Goal: Find specific page/section: Find specific page/section

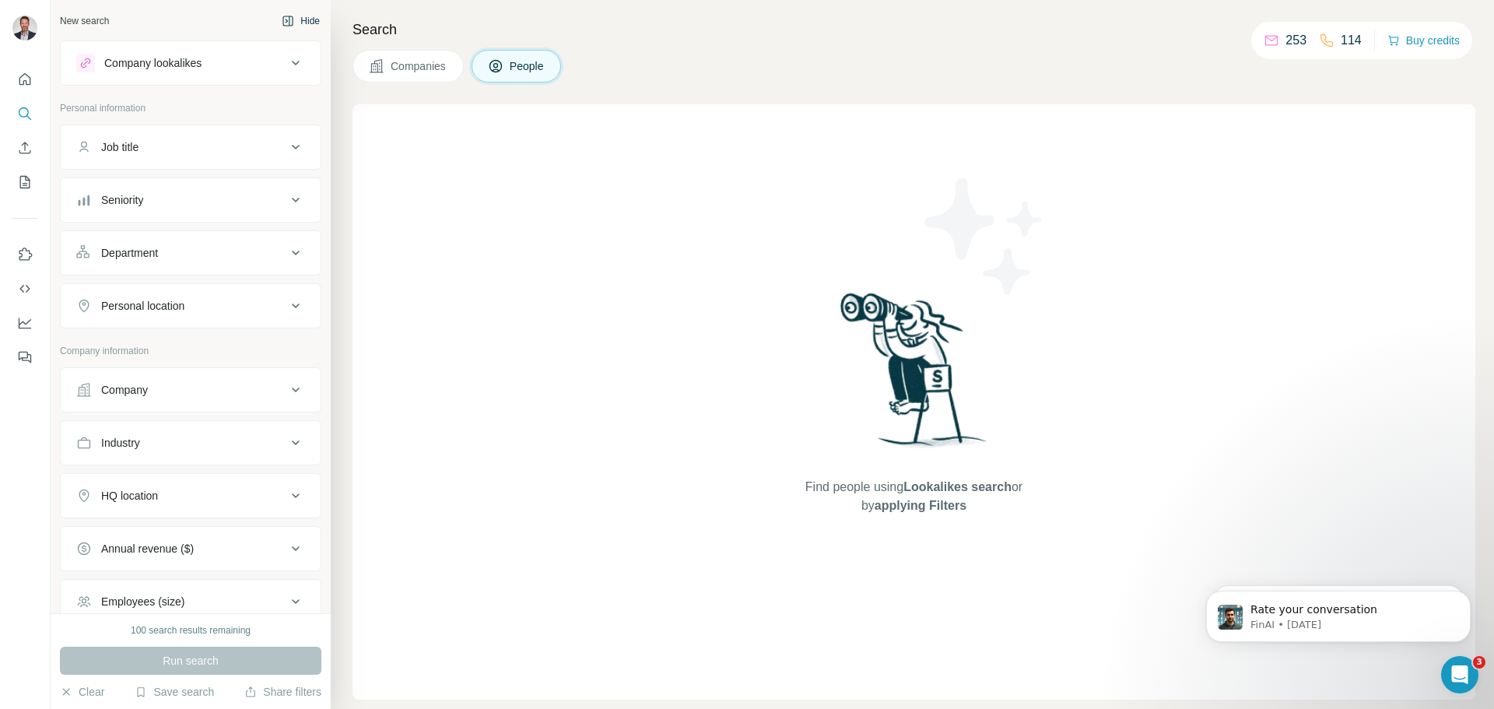
click at [300, 19] on button "Hide" at bounding box center [301, 20] width 60 height 23
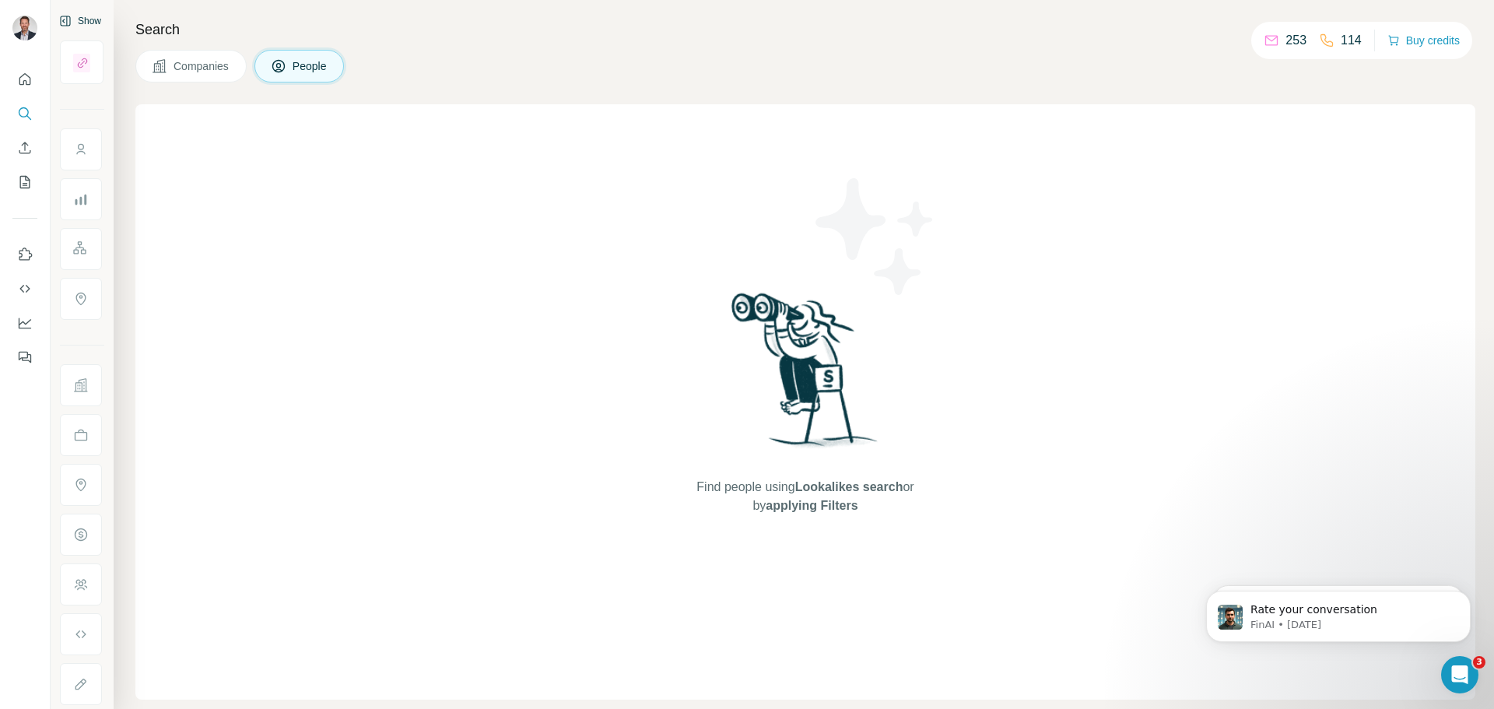
click at [83, 24] on div "Show" at bounding box center [82, 20] width 44 height 23
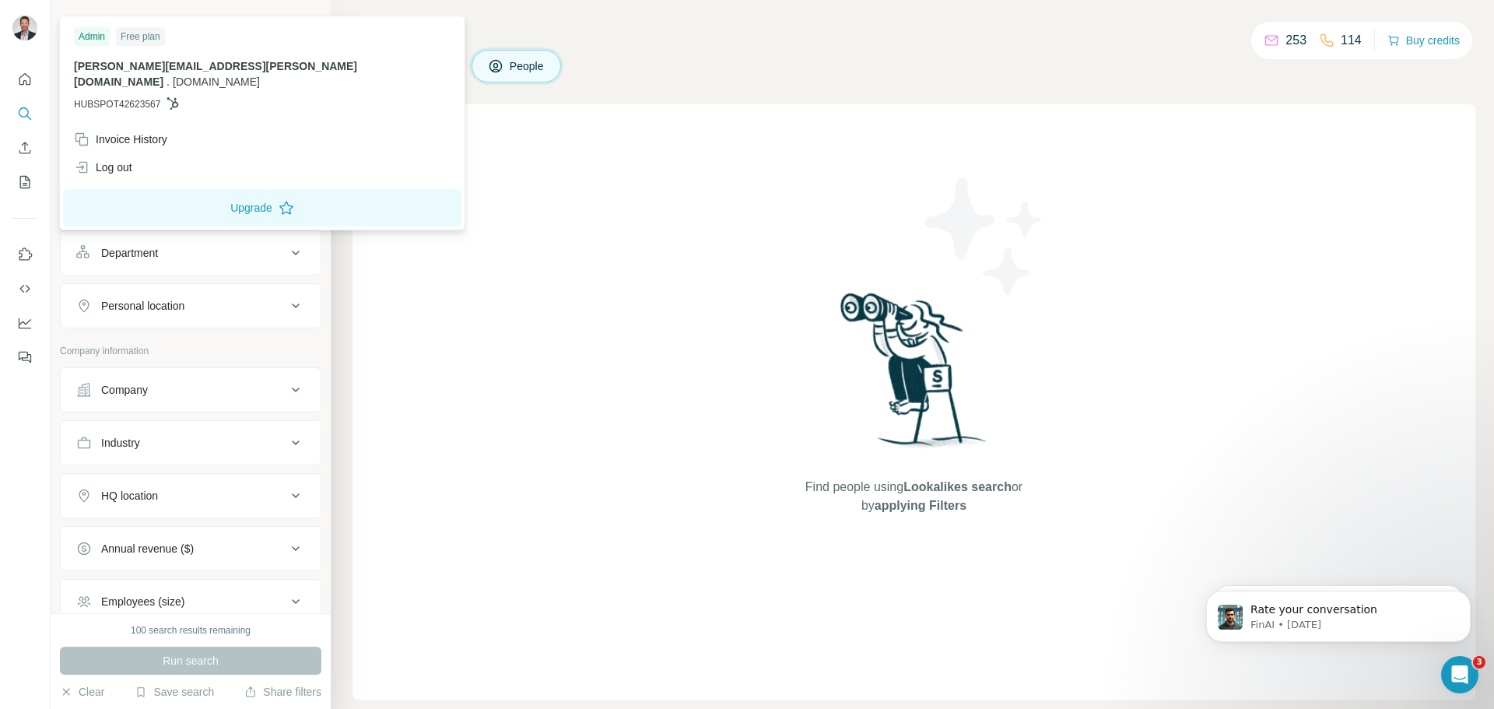
click at [9, 24] on div at bounding box center [27, 30] width 45 height 51
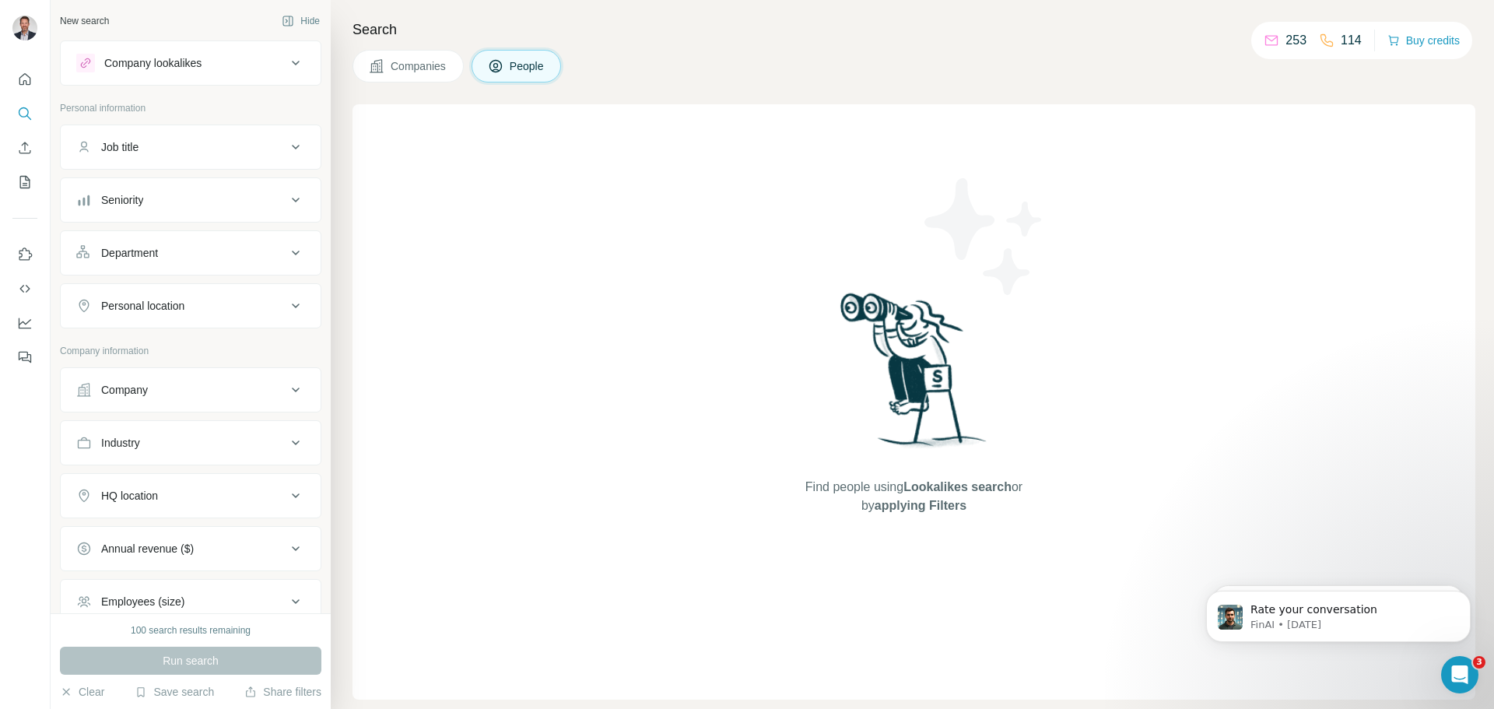
click at [18, 28] on img at bounding box center [24, 28] width 25 height 25
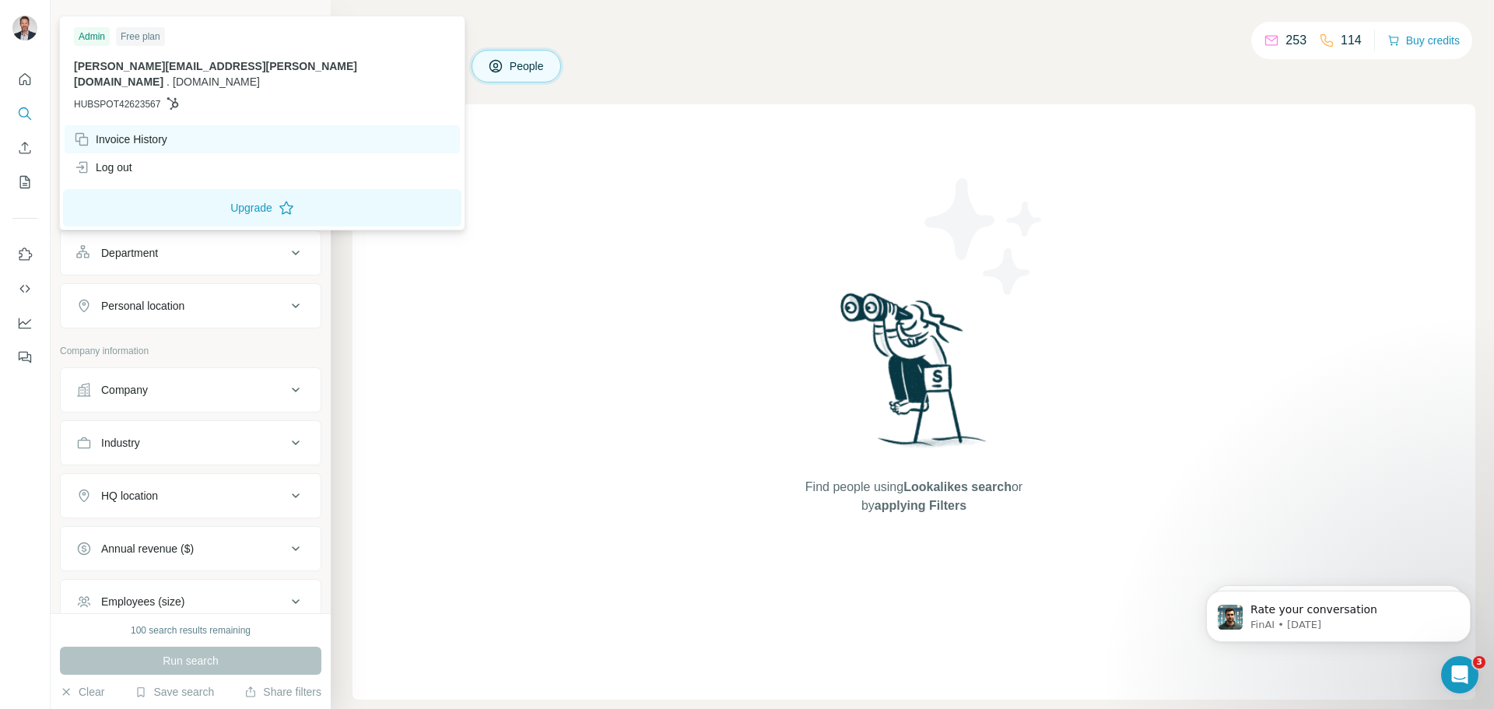
click at [104, 132] on div "Invoice History" at bounding box center [120, 140] width 93 height 16
